Goal: Task Accomplishment & Management: Manage account settings

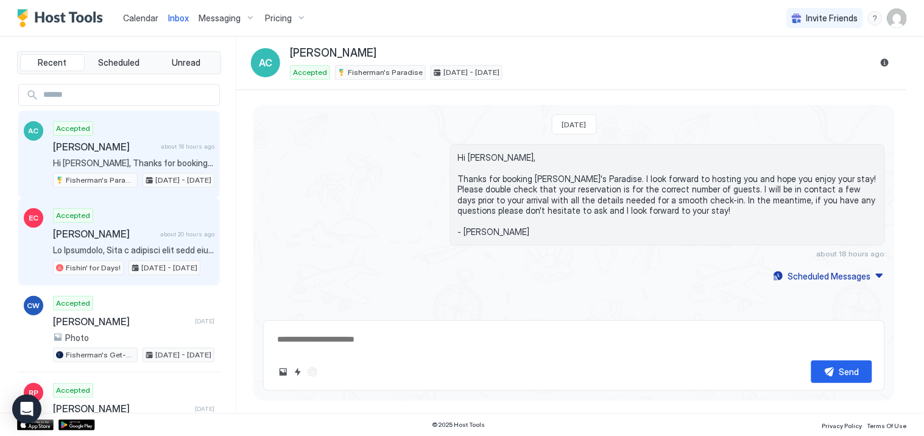
click at [116, 227] on div "Accepted [PERSON_NAME] about 20 hours ago Fishin' for Days! [DATE] - [DATE]" at bounding box center [133, 241] width 161 height 67
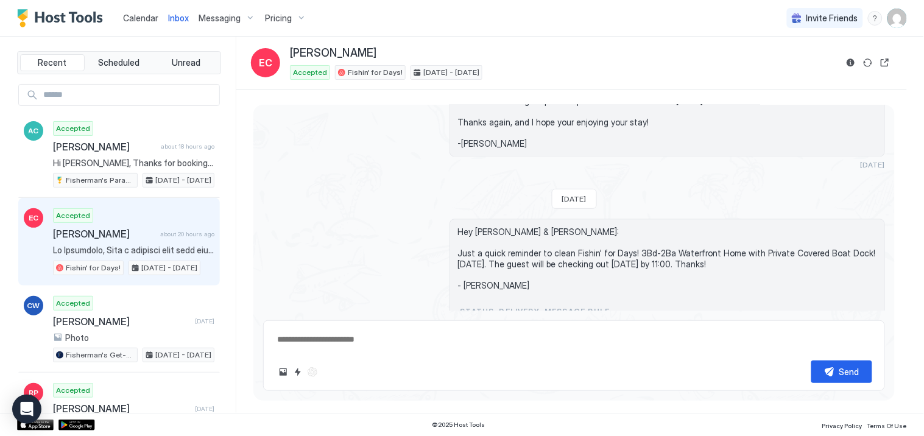
scroll to position [3445, 0]
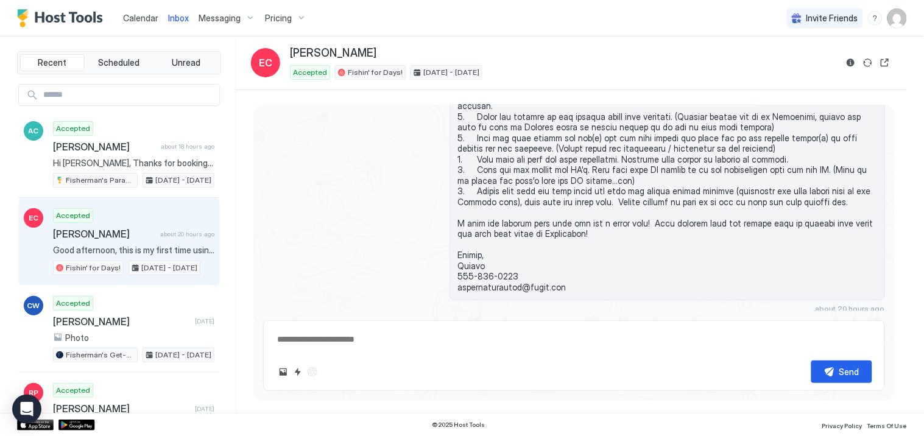
click at [128, 16] on span "Calendar" at bounding box center [140, 18] width 35 height 10
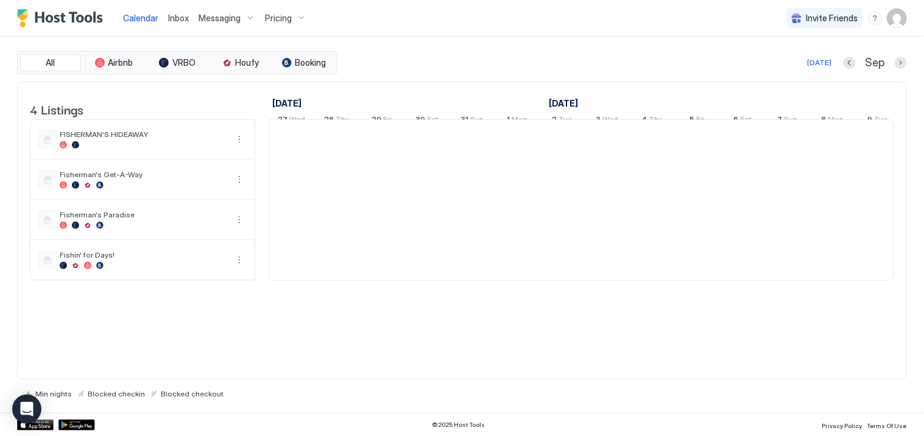
scroll to position [0, 677]
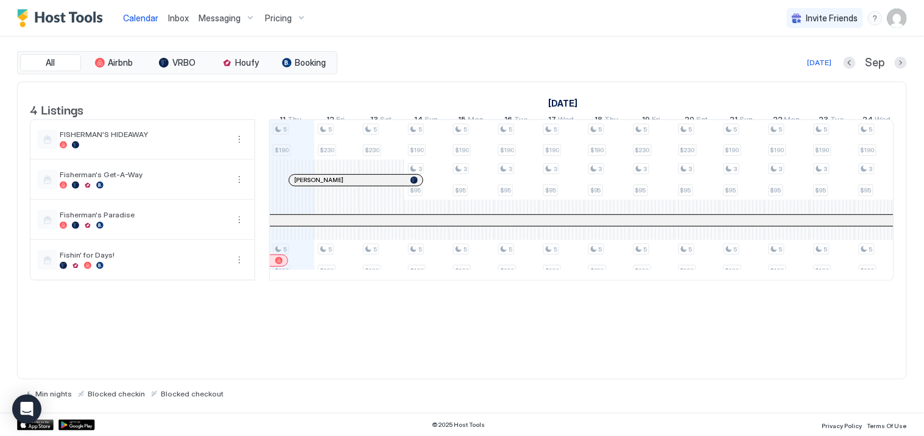
click at [440, 226] on div at bounding box center [826, 220] width 2427 height 11
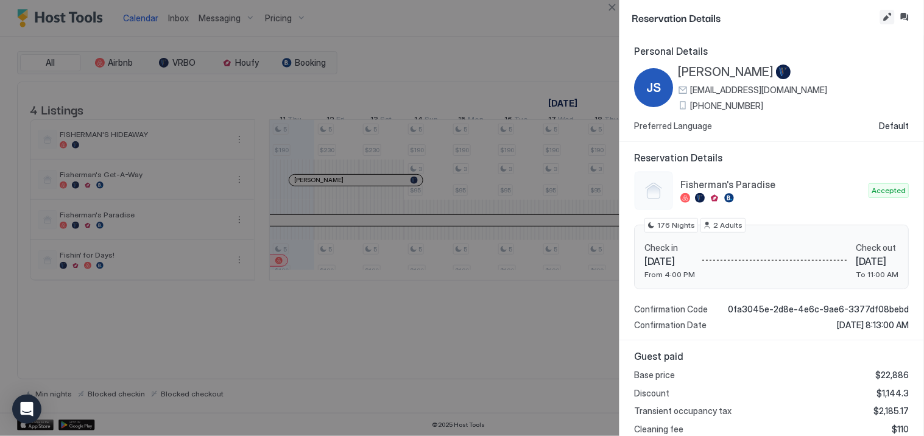
click at [889, 11] on button "Edit reservation" at bounding box center [887, 17] width 15 height 15
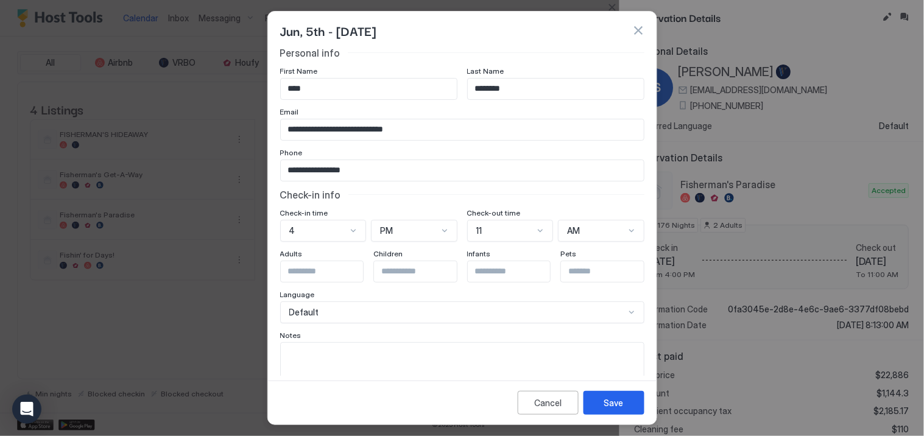
scroll to position [0, 0]
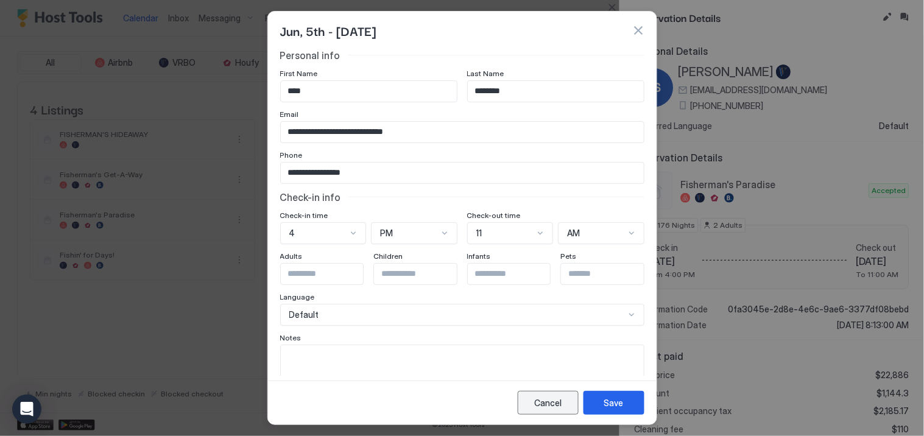
click at [553, 404] on div "Cancel" at bounding box center [547, 402] width 27 height 13
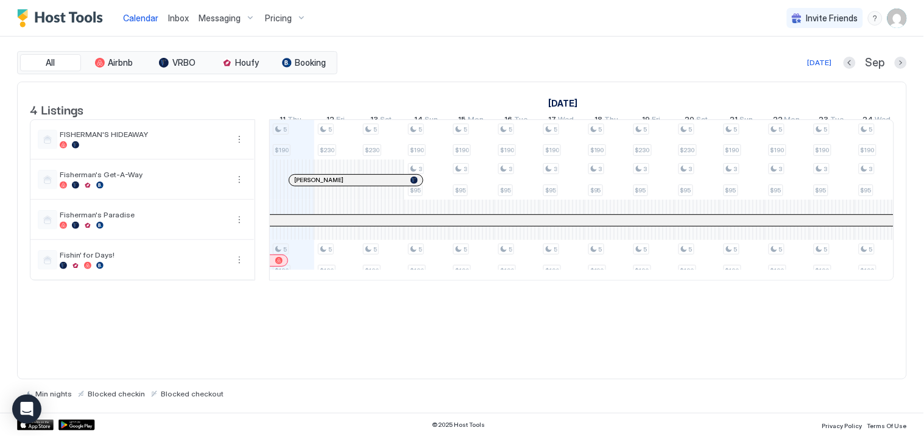
click at [416, 226] on div at bounding box center [826, 220] width 2427 height 11
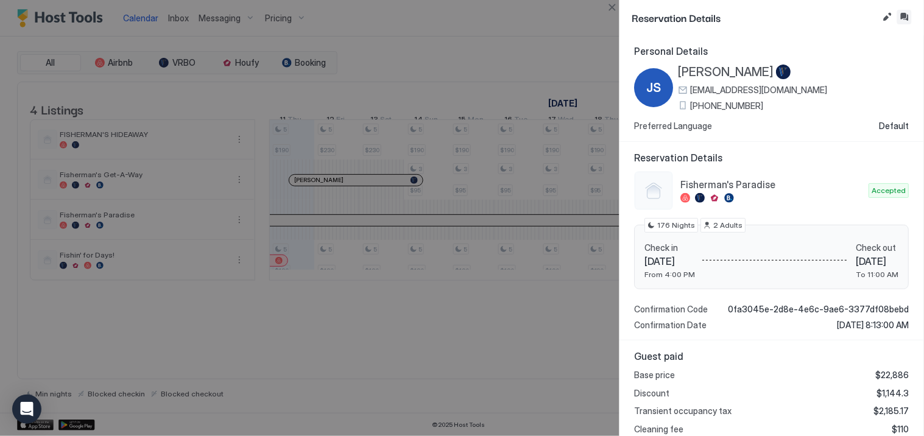
click at [902, 17] on button "Inbox" at bounding box center [904, 17] width 15 height 15
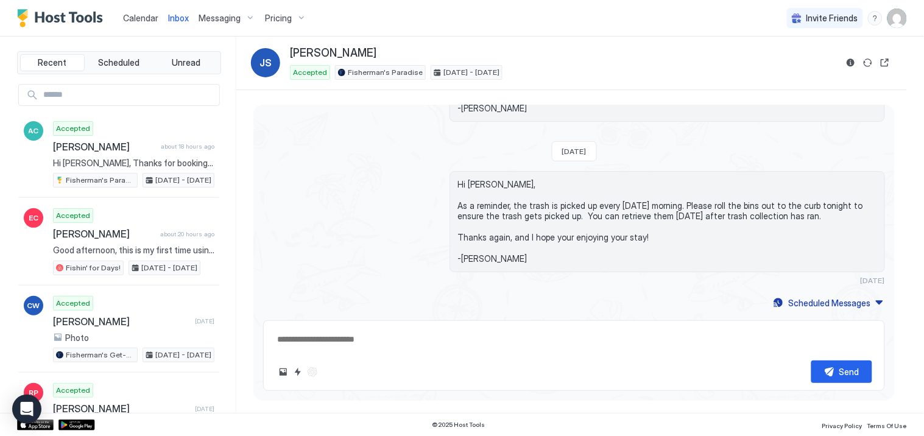
scroll to position [1416, 0]
click at [872, 301] on button "Scheduled Messages" at bounding box center [828, 303] width 113 height 16
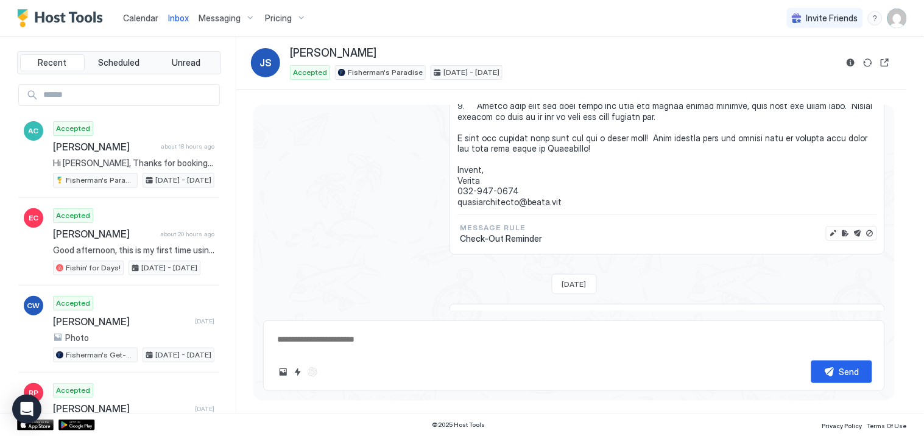
scroll to position [2177, 0]
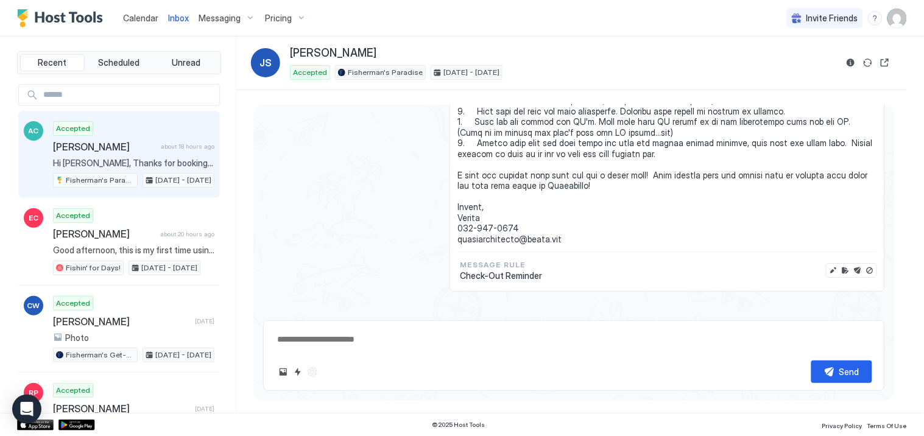
click at [76, 143] on span "[PERSON_NAME]" at bounding box center [104, 147] width 103 height 12
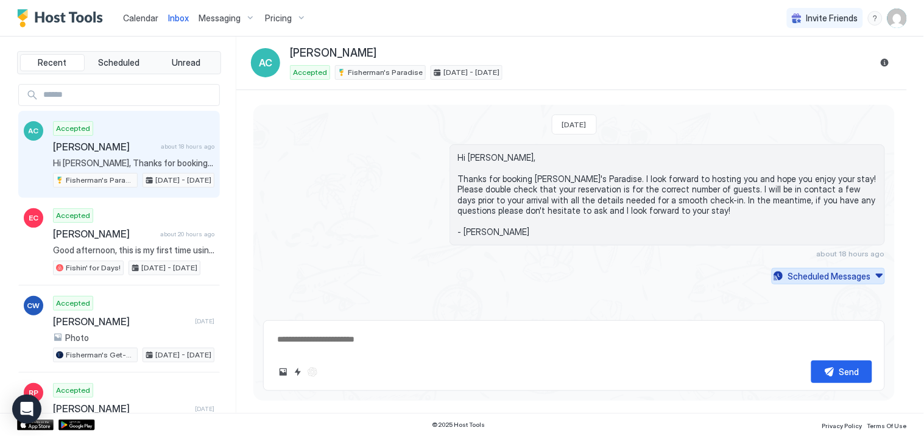
click at [839, 276] on div "Scheduled Messages" at bounding box center [829, 276] width 83 height 13
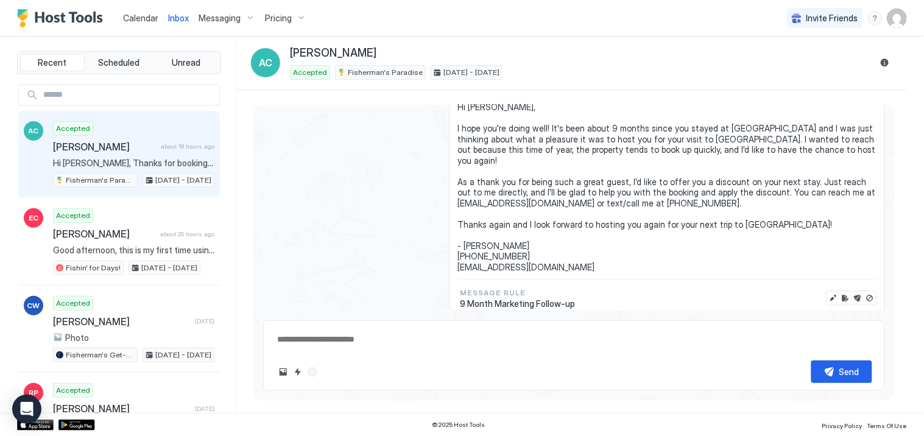
scroll to position [2773, 0]
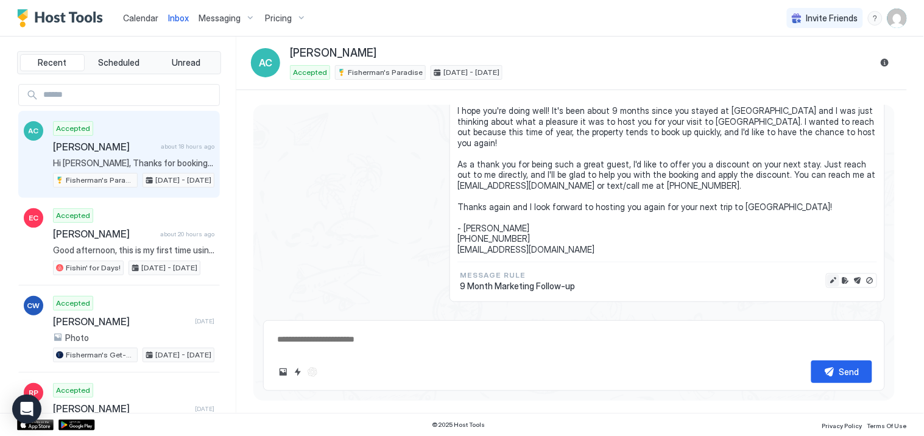
click at [827, 275] on button "Edit message" at bounding box center [833, 281] width 12 height 12
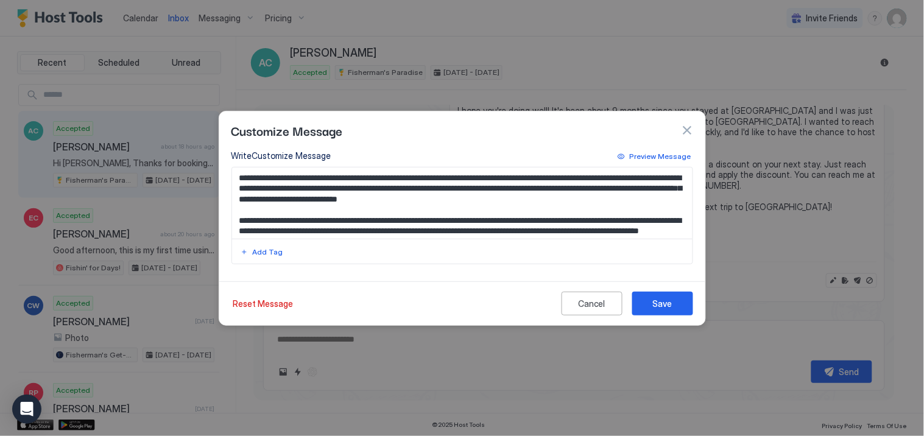
scroll to position [0, 0]
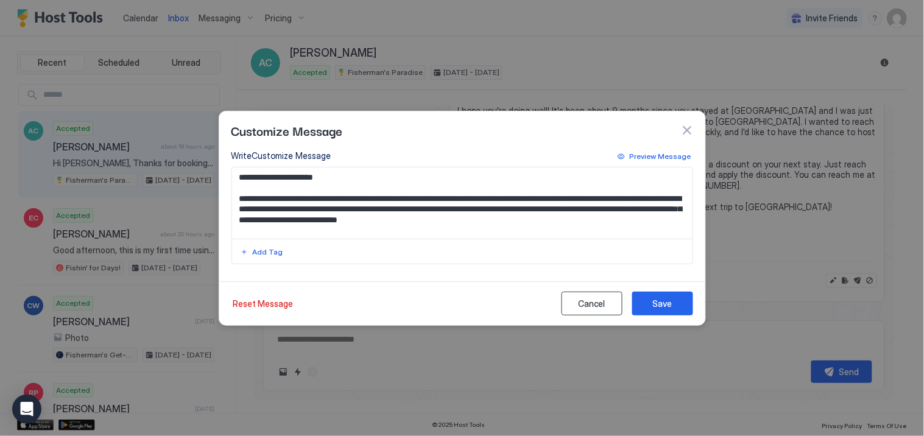
click at [589, 301] on div "Cancel" at bounding box center [591, 303] width 27 height 13
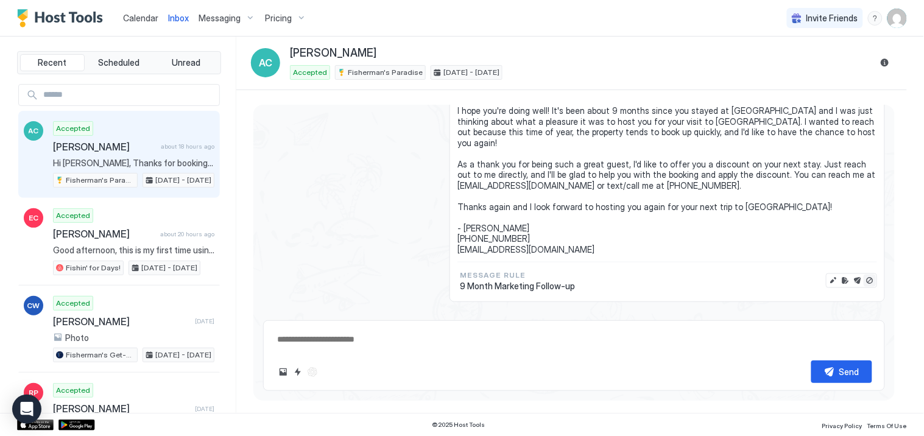
click at [864, 275] on button "Disable message" at bounding box center [870, 281] width 12 height 12
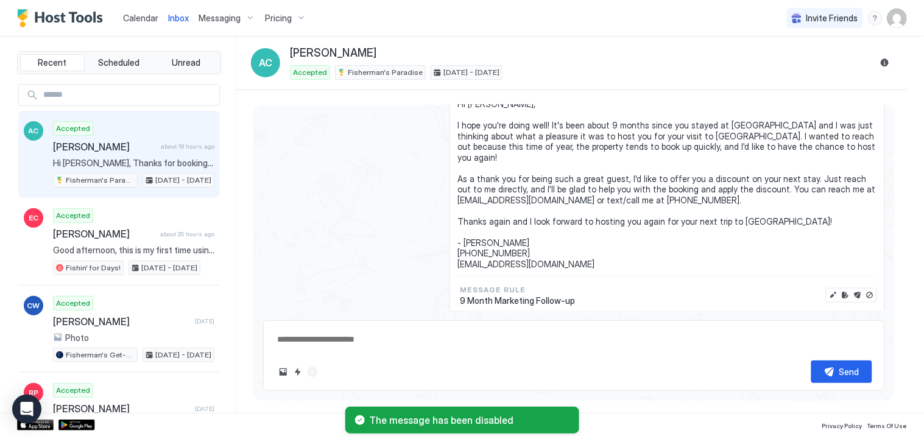
scroll to position [2773, 0]
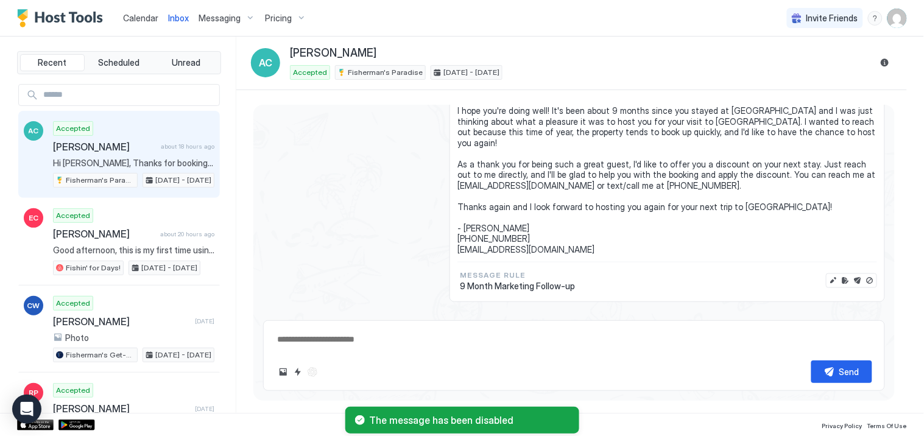
click at [727, 270] on div "Message Rule 9 Month Marketing Follow-up" at bounding box center [642, 281] width 364 height 22
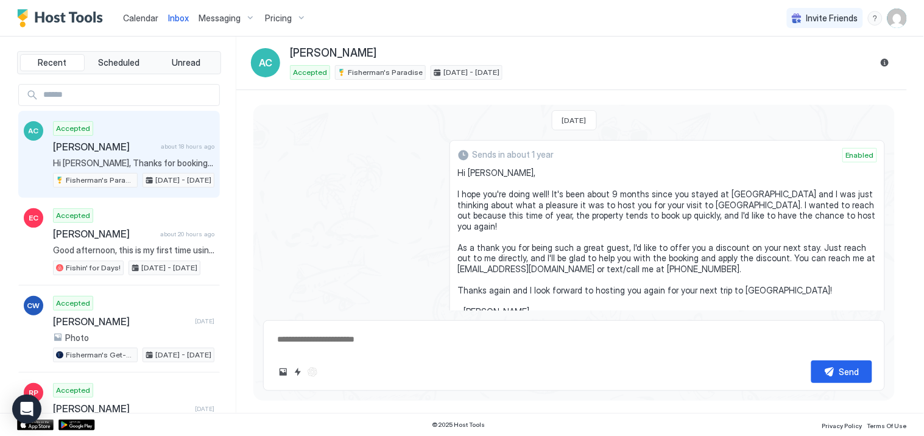
scroll to position [2706, 0]
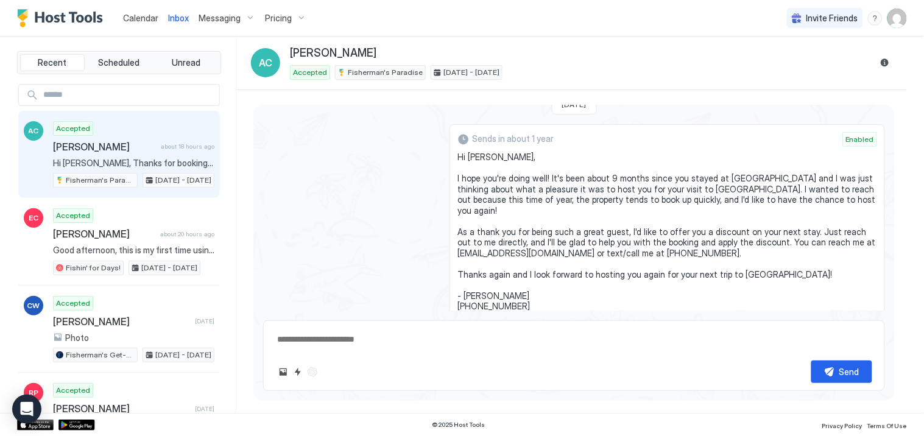
click at [851, 135] on span "Enabled" at bounding box center [859, 139] width 29 height 11
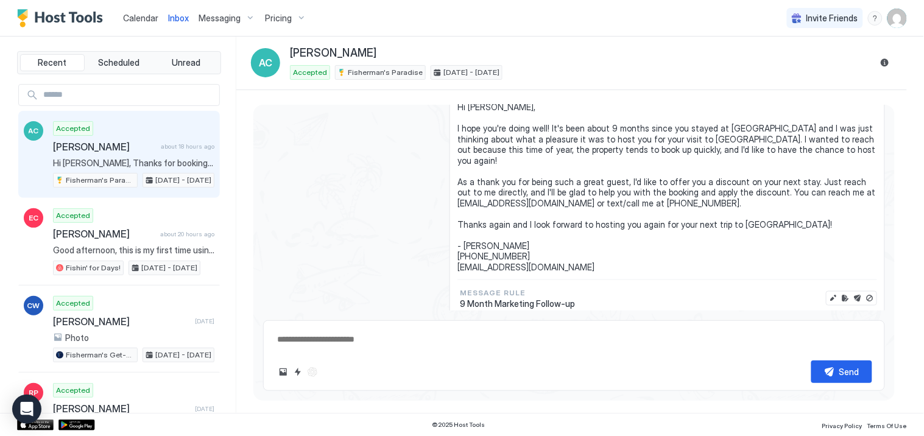
scroll to position [2773, 0]
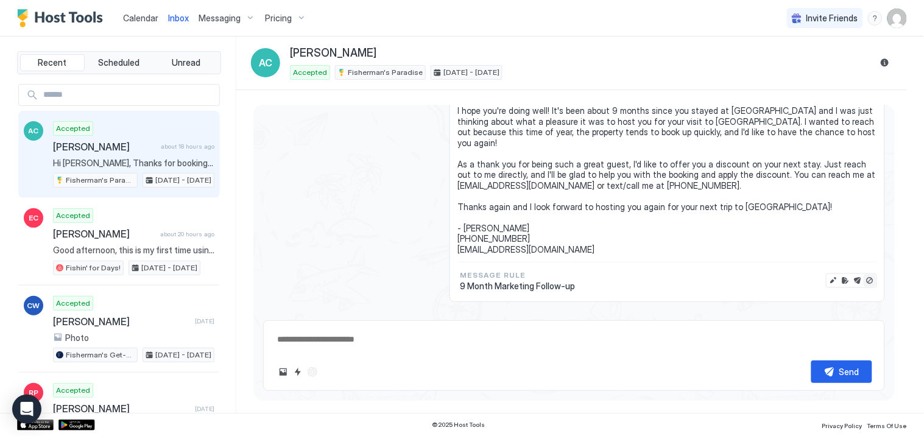
click at [864, 275] on button "Disable message" at bounding box center [870, 281] width 12 height 12
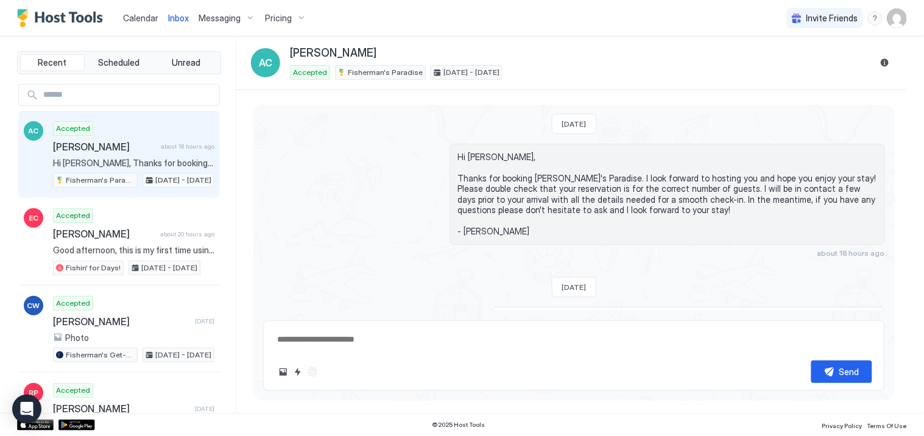
scroll to position [0, 0]
type textarea "*"
click at [145, 16] on span "Calendar" at bounding box center [140, 18] width 35 height 10
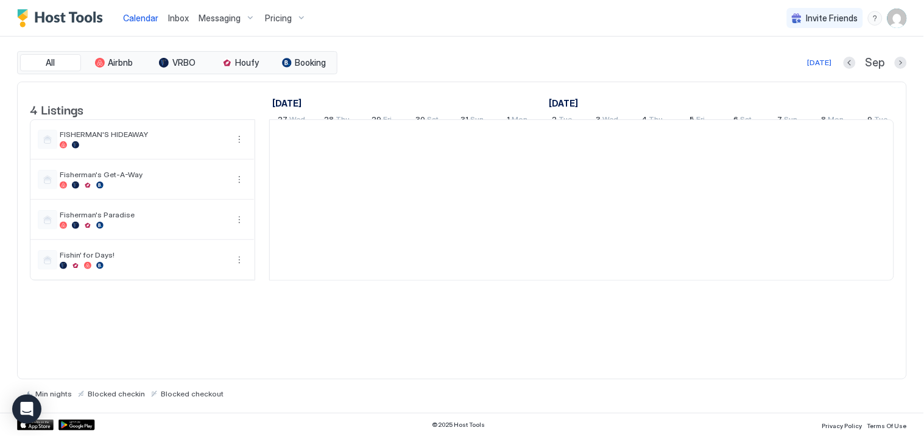
scroll to position [0, 677]
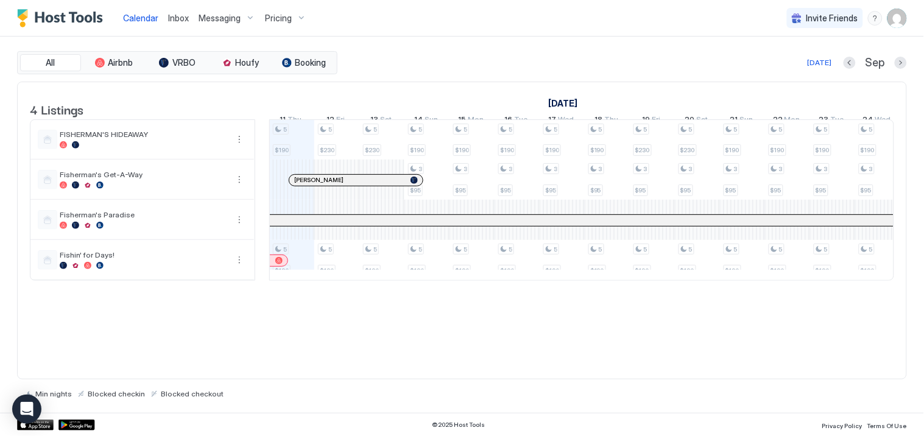
click at [344, 185] on div at bounding box center [344, 180] width 10 height 10
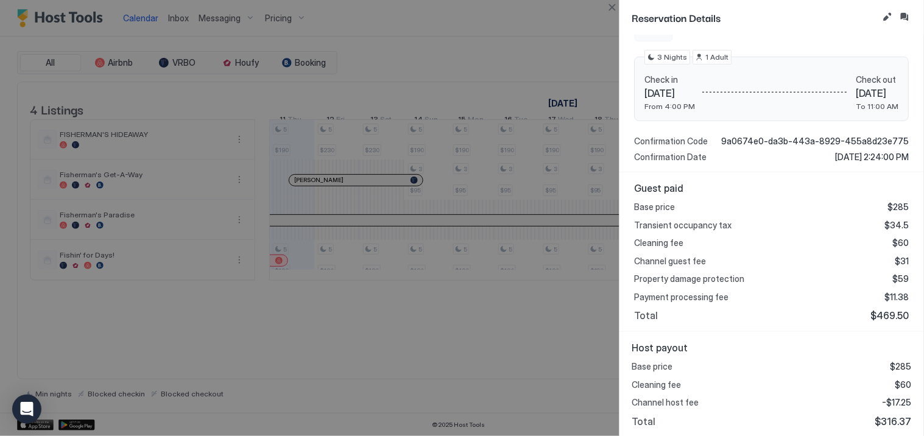
scroll to position [0, 0]
